Goal: Transaction & Acquisition: Purchase product/service

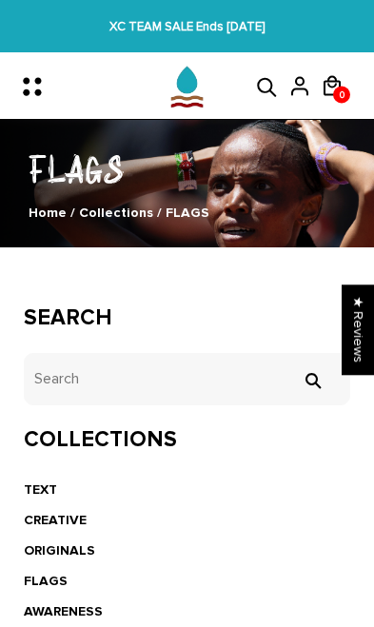
click at [196, 110] on img at bounding box center [187, 87] width 66 height 66
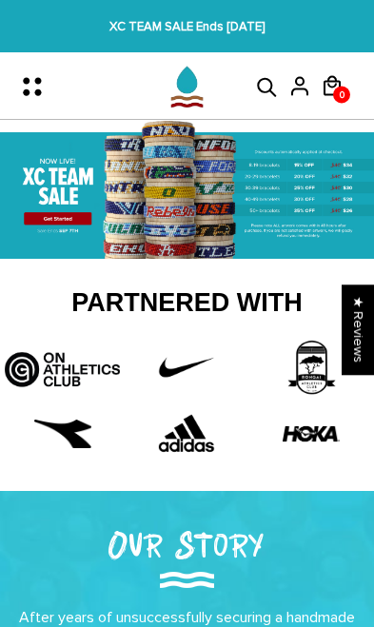
click at [25, 92] on icon "Menu" at bounding box center [26, 93] width 7 height 7
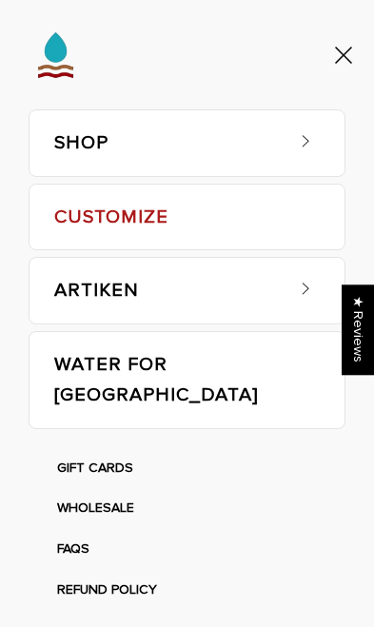
click at [82, 141] on link "SHOP" at bounding box center [168, 143] width 228 height 66
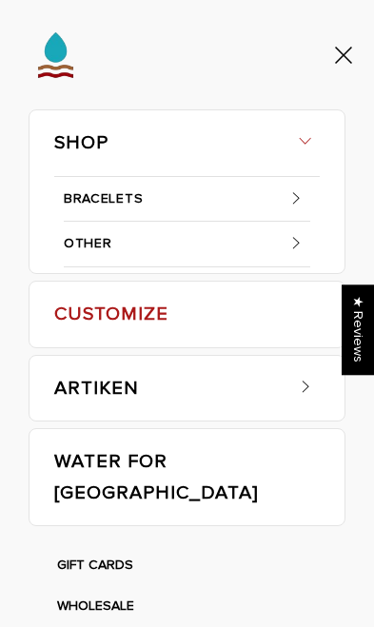
click at [94, 202] on link "BRACELETS" at bounding box center [187, 200] width 247 height 46
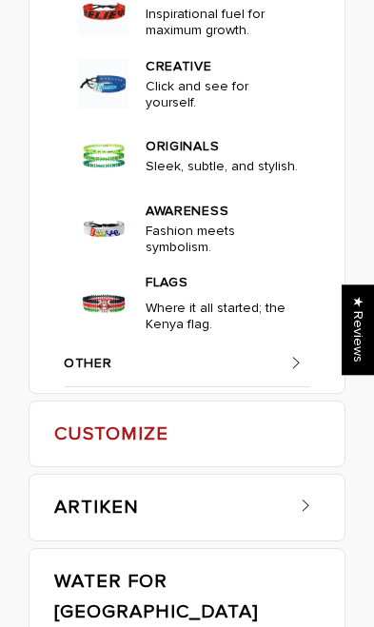
scroll to position [241, 0]
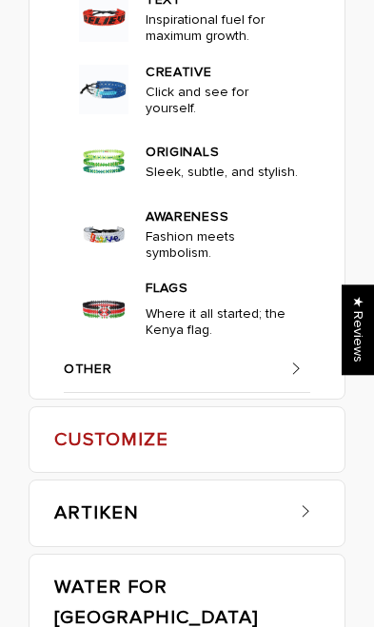
click at [269, 364] on link "OTHER" at bounding box center [187, 371] width 247 height 46
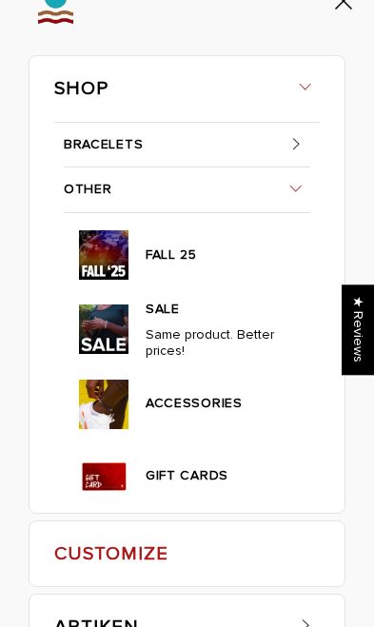
scroll to position [48, 0]
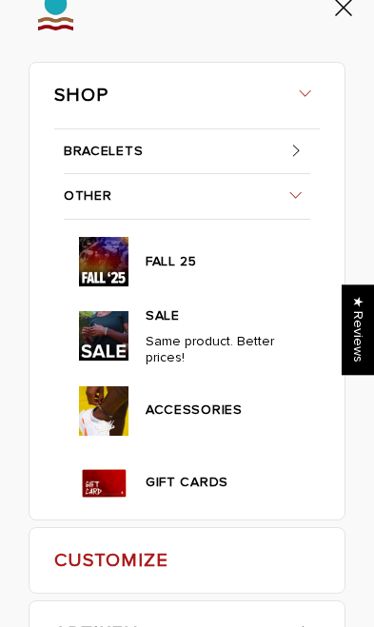
click at [237, 416] on link "ACCESSORIES" at bounding box center [222, 408] width 153 height 28
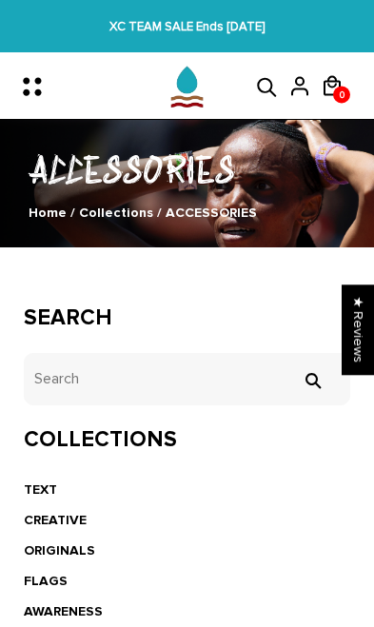
click at [194, 102] on img at bounding box center [187, 87] width 66 height 66
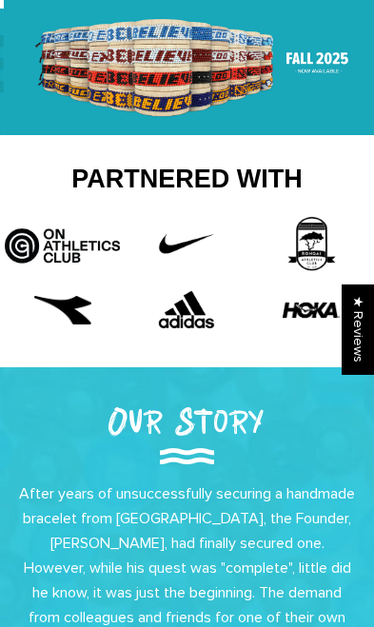
scroll to position [66, 0]
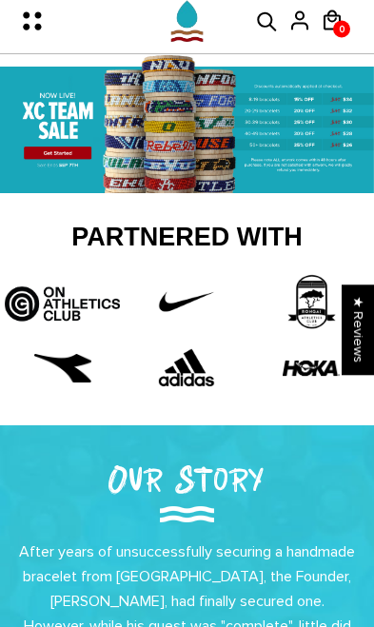
click at [284, 116] on img at bounding box center [187, 123] width 374 height 139
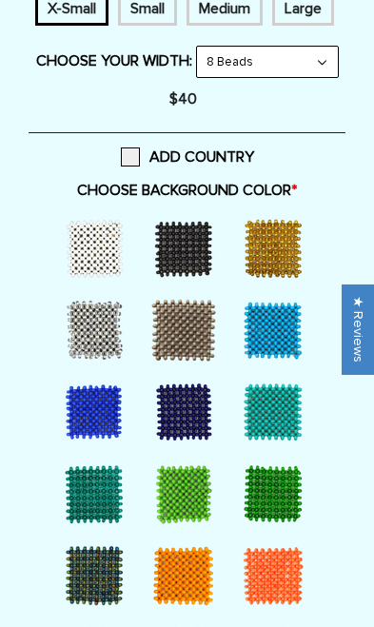
scroll to position [1288, 0]
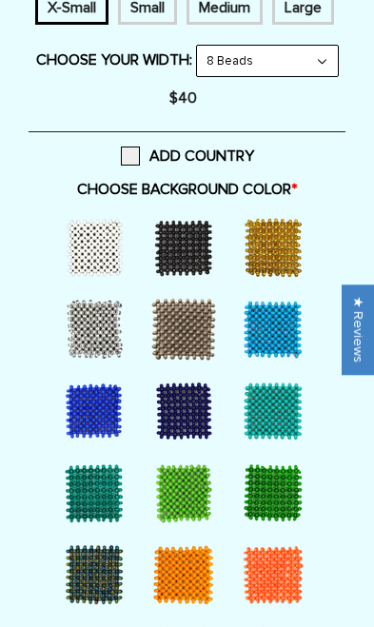
click at [330, 76] on select "8 Beads 6 Beads 10 Beads" at bounding box center [267, 61] width 141 height 30
click at [333, 76] on select "8 Beads 6 Beads 10 Beads" at bounding box center [267, 61] width 141 height 30
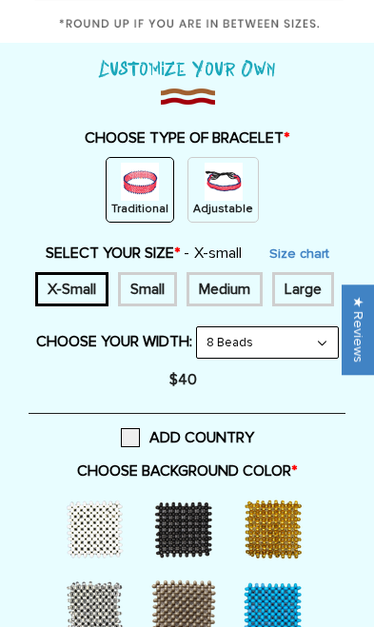
scroll to position [1005, 0]
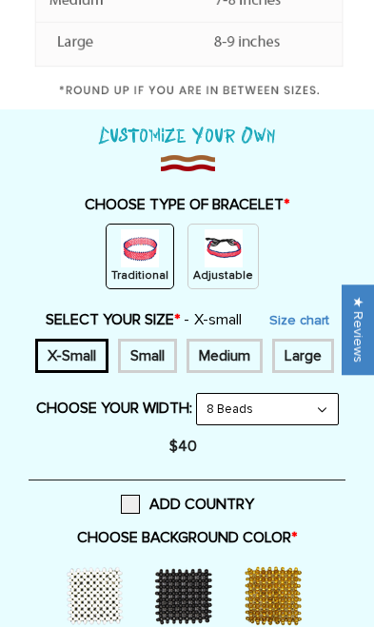
click at [234, 262] on img at bounding box center [224, 248] width 38 height 38
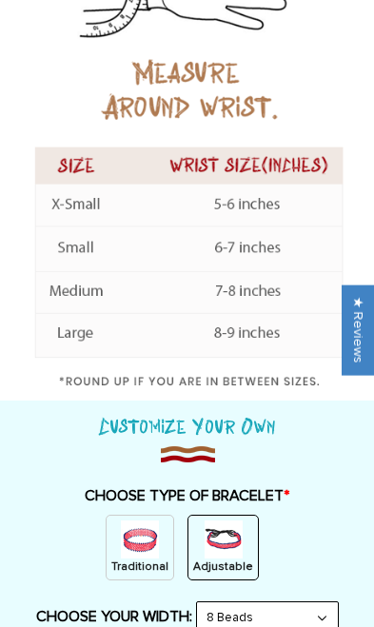
scroll to position [817, 0]
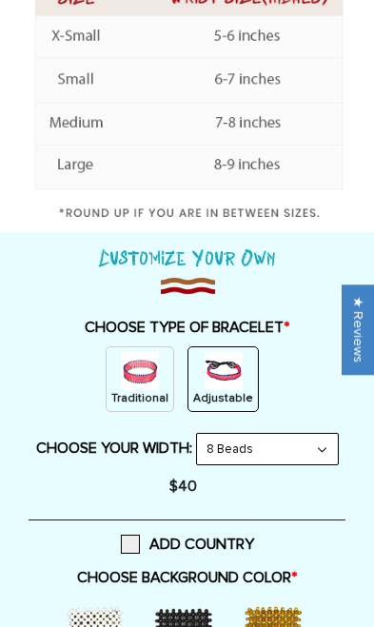
click at [145, 388] on img at bounding box center [140, 371] width 38 height 38
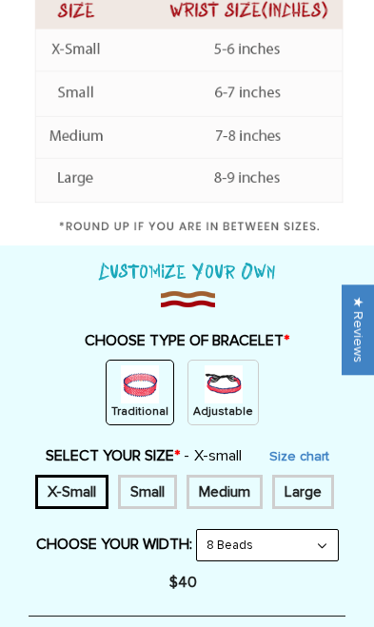
scroll to position [767, 0]
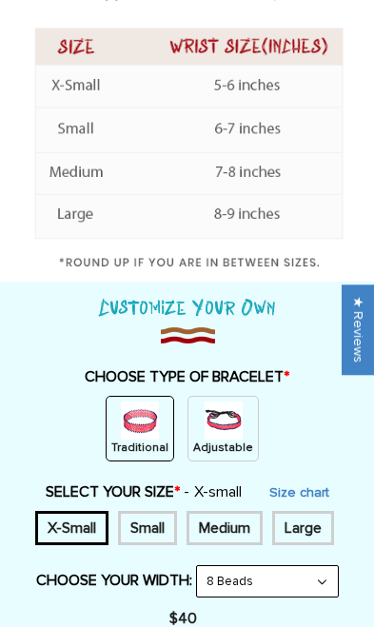
click at [227, 402] on img at bounding box center [224, 421] width 38 height 38
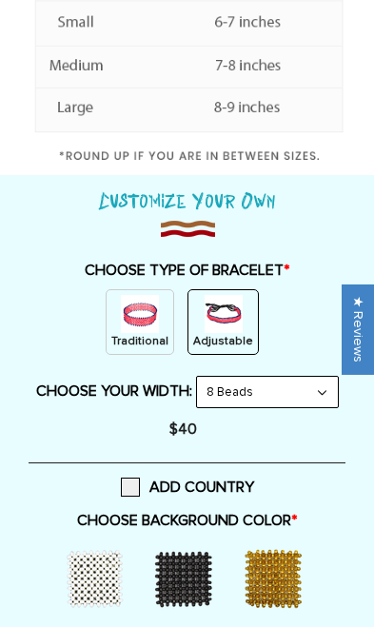
scroll to position [875, 0]
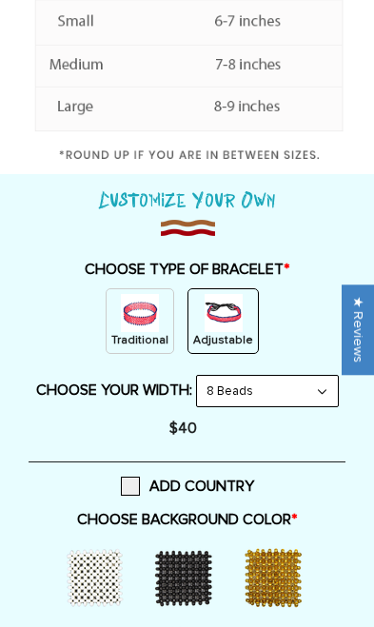
click at [131, 318] on img at bounding box center [140, 313] width 38 height 38
